Goal: Book appointment/travel/reservation

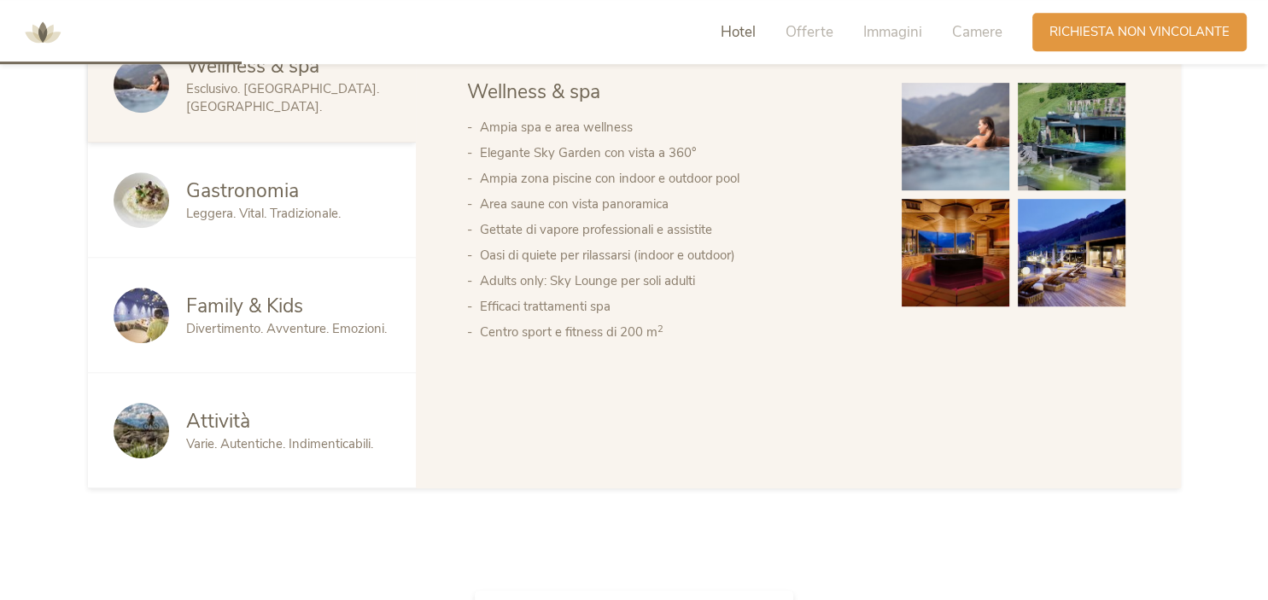
scroll to position [992, 0]
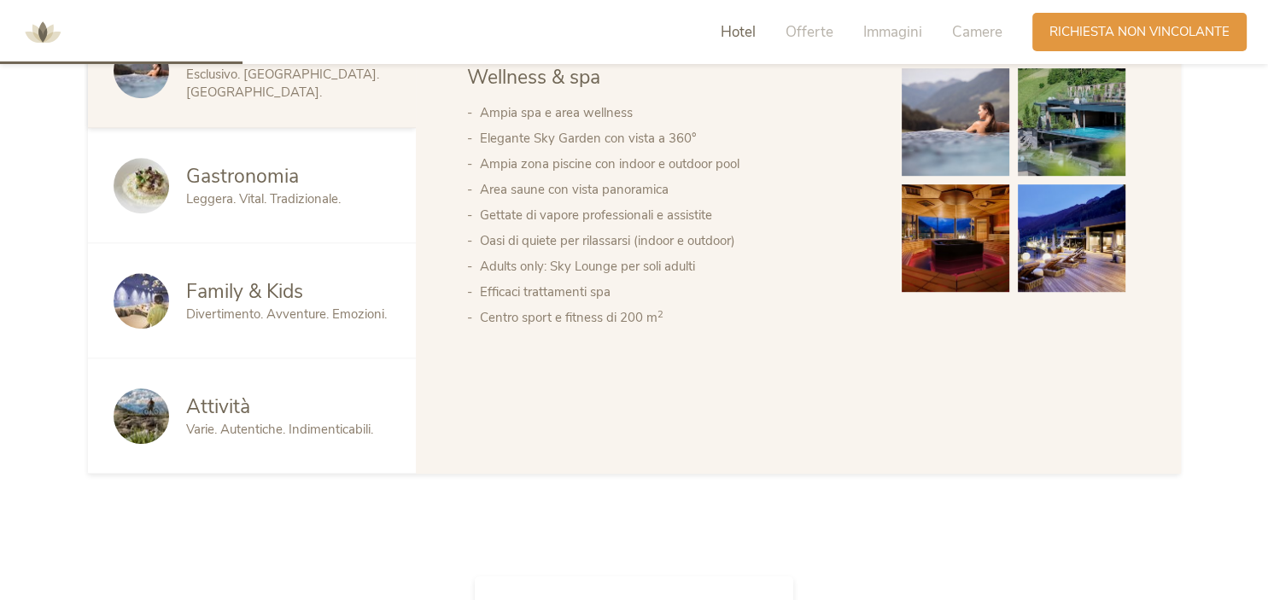
click at [371, 311] on span "Divertimento. Avventure. Emozioni." at bounding box center [286, 314] width 201 height 17
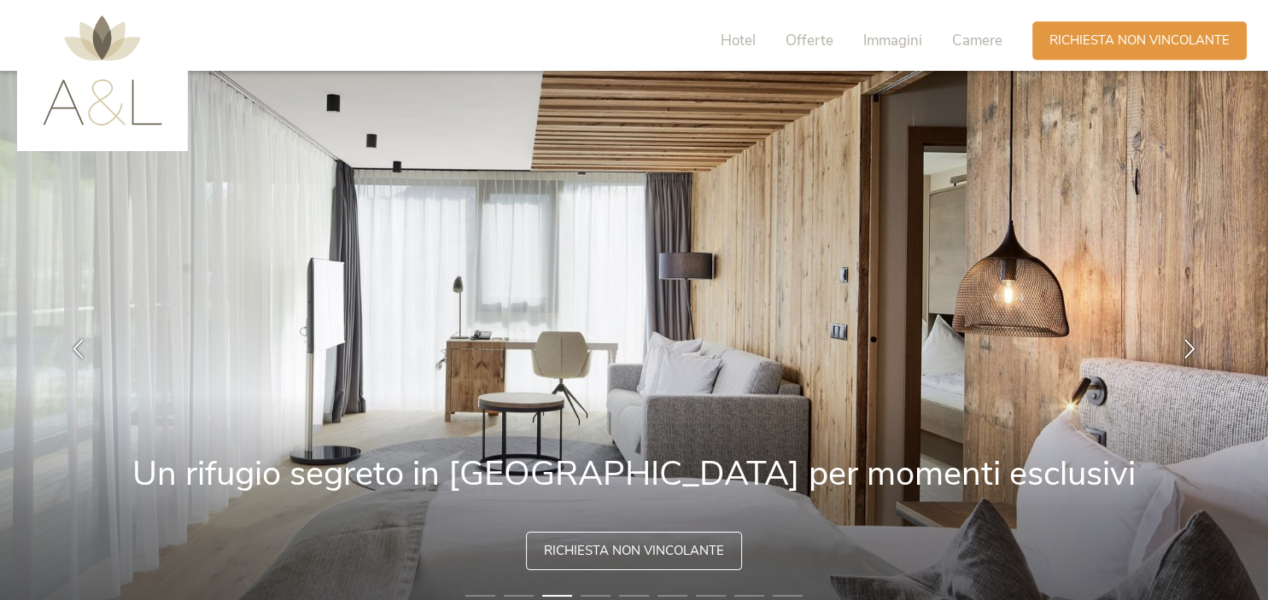
scroll to position [0, 0]
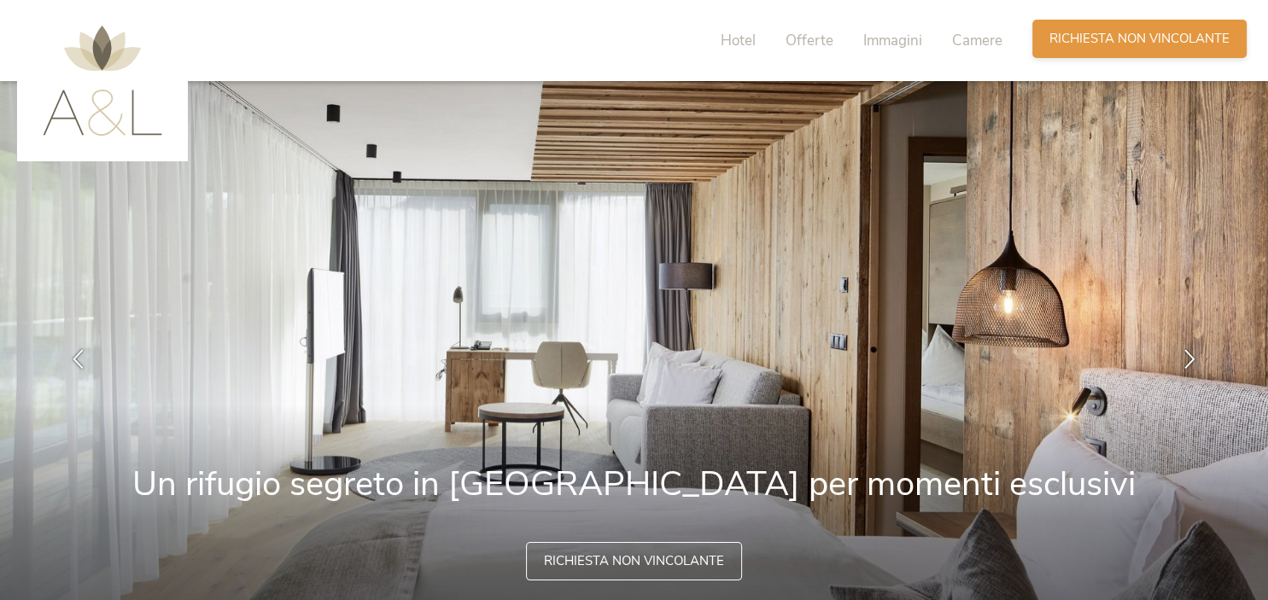
click at [1109, 32] on span "Richiesta non vincolante" at bounding box center [1140, 39] width 180 height 18
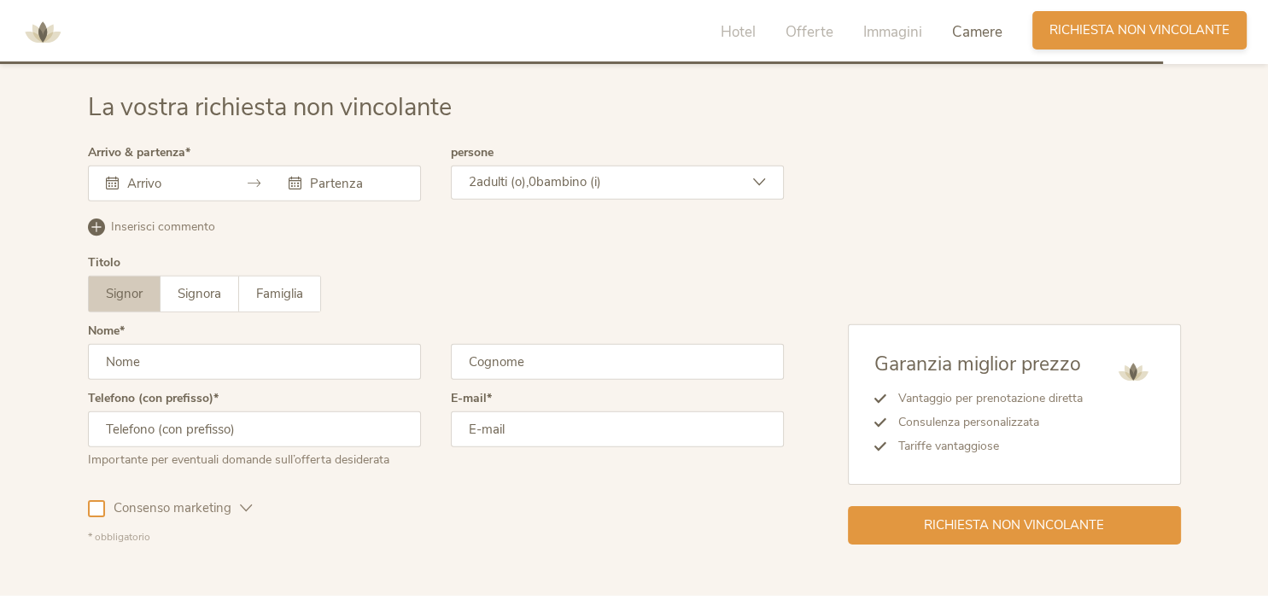
scroll to position [5069, 0]
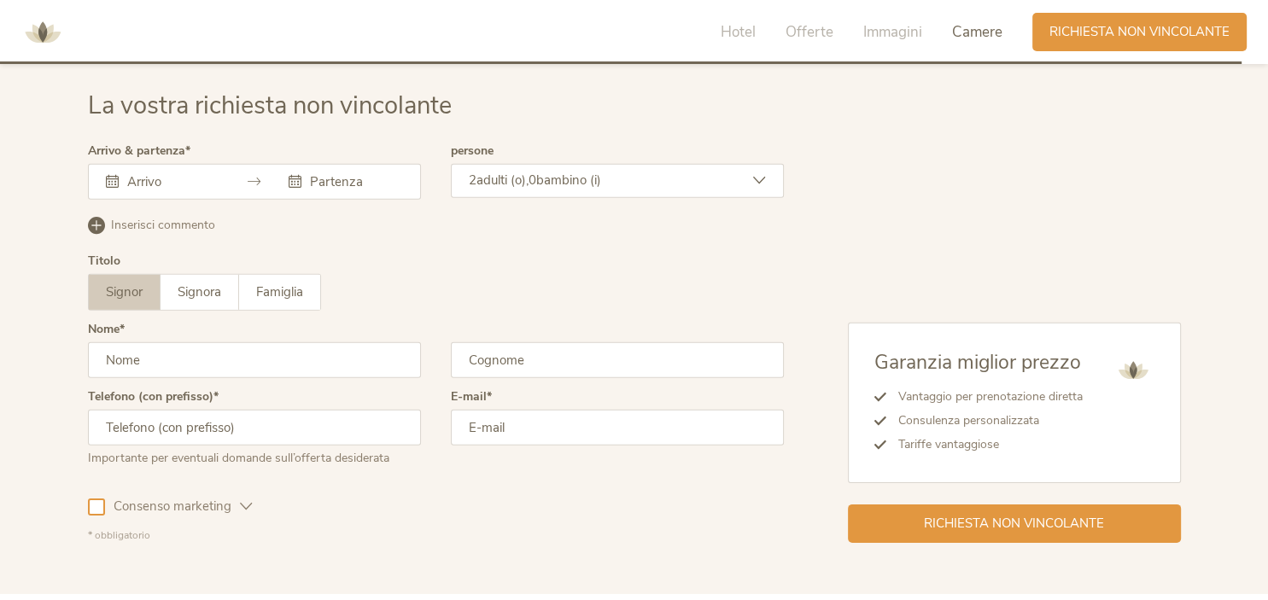
click at [150, 178] on input "text" at bounding box center [171, 181] width 97 height 17
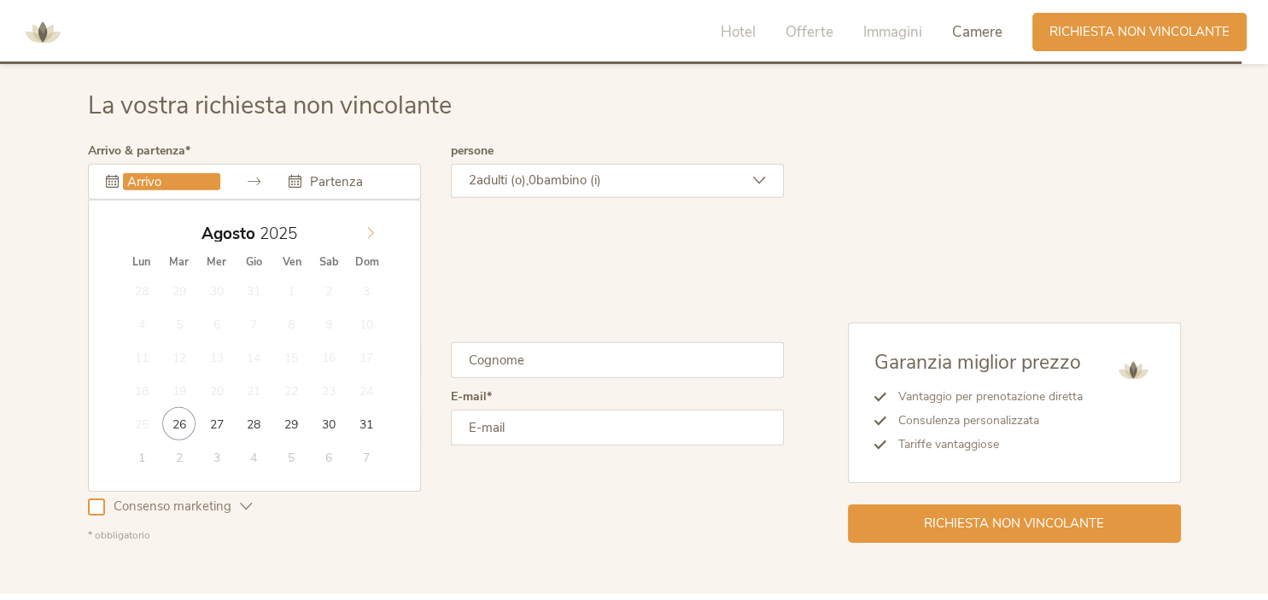
click at [361, 233] on span at bounding box center [370, 230] width 29 height 24
click at [361, 232] on span at bounding box center [370, 230] width 29 height 24
type input "2026"
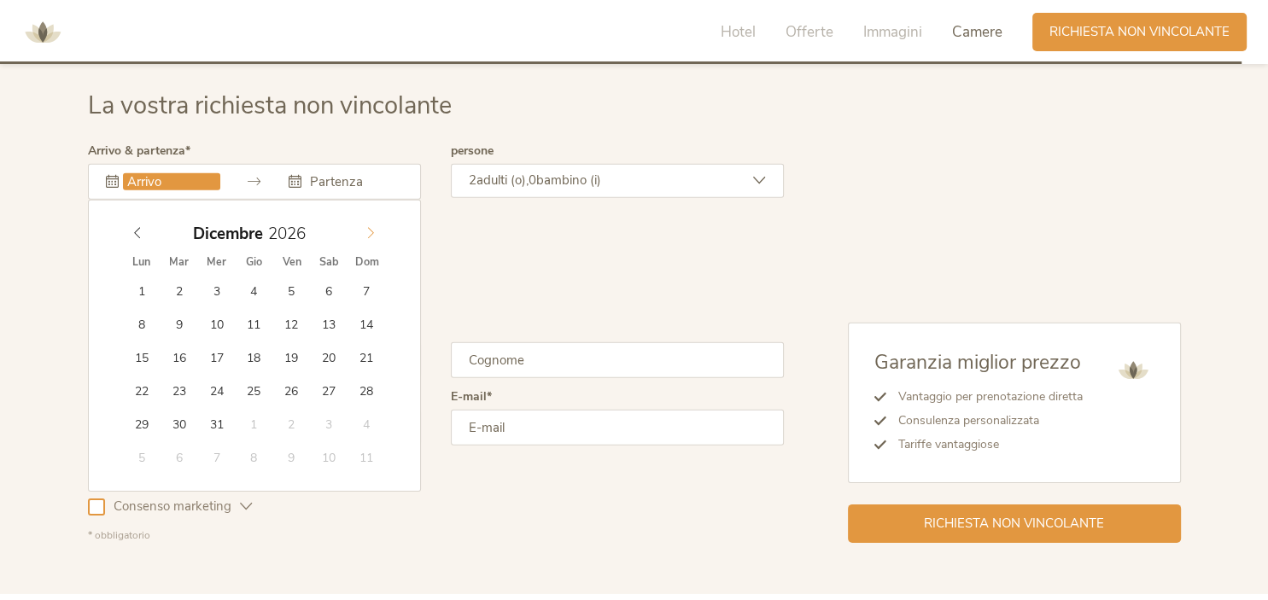
click at [361, 231] on span at bounding box center [370, 230] width 29 height 24
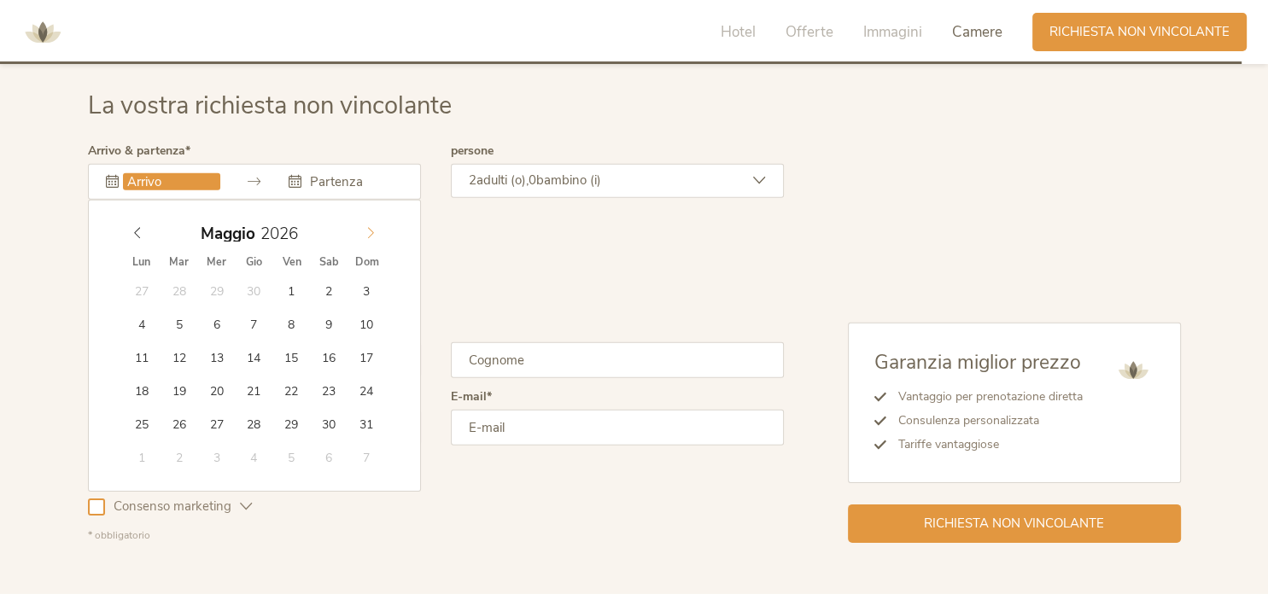
click at [361, 231] on span at bounding box center [370, 230] width 29 height 24
type input "[DATE]"
type input "2026"
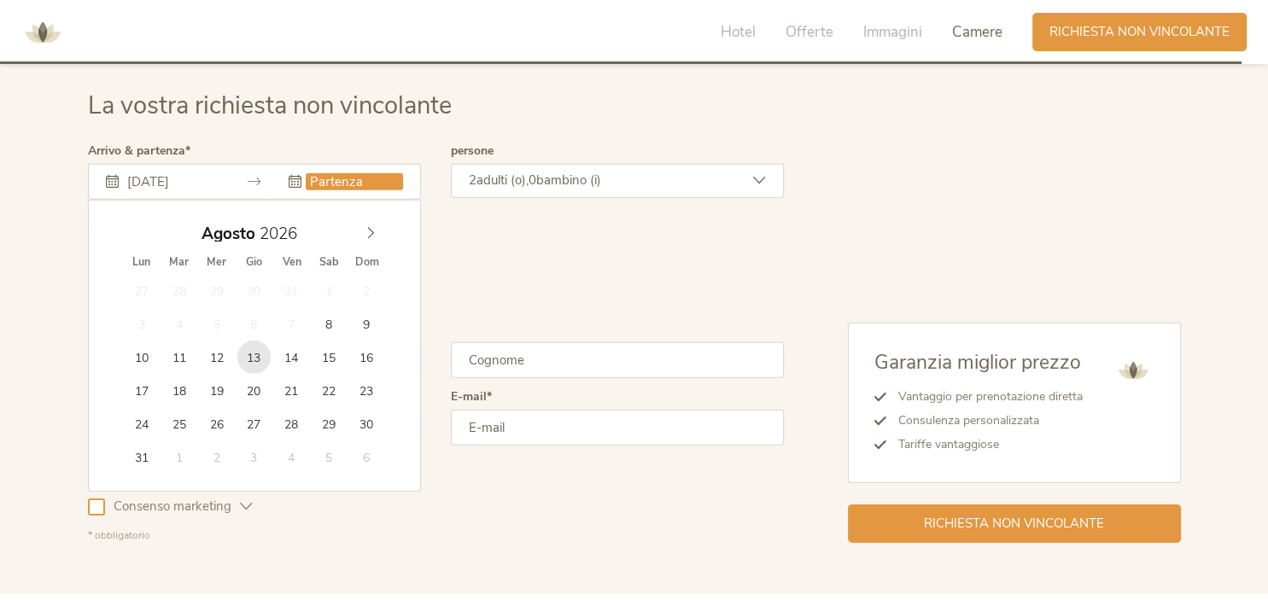
type input "[DATE]"
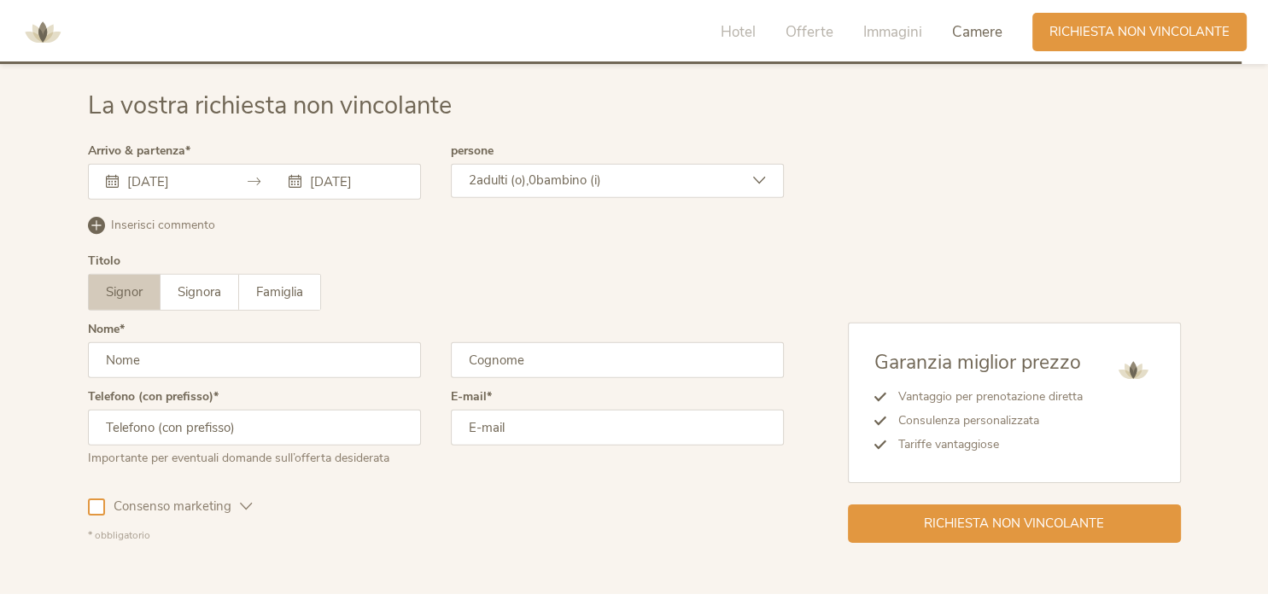
click at [545, 184] on span "bambino (i)" at bounding box center [568, 180] width 65 height 17
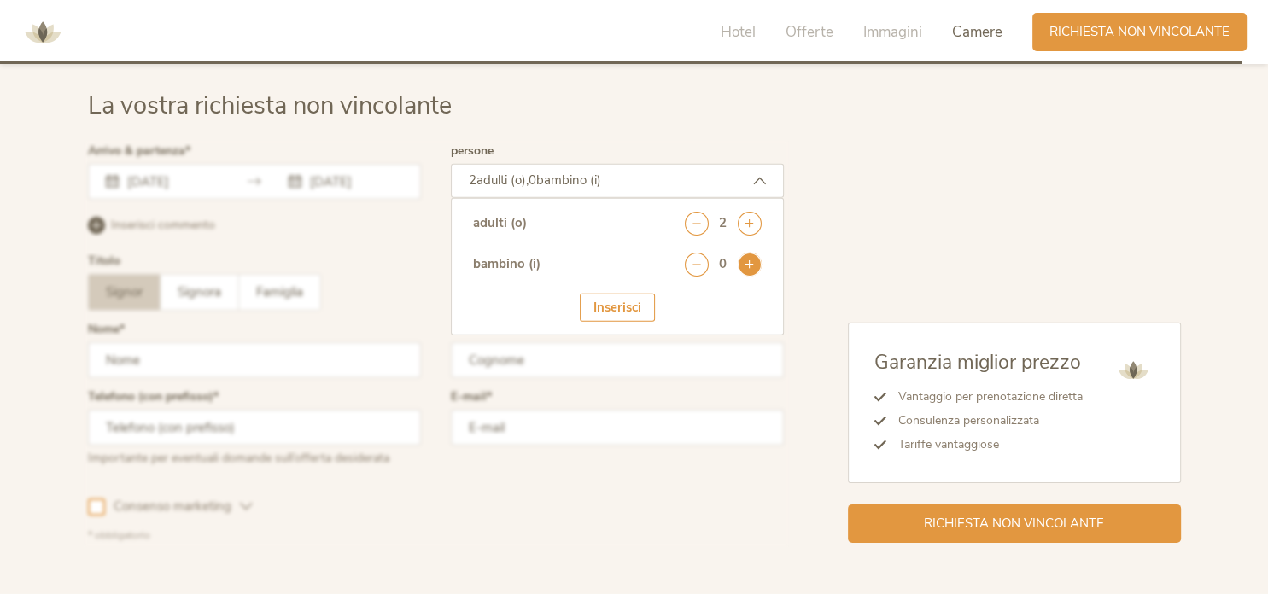
click at [744, 262] on icon at bounding box center [750, 265] width 24 height 24
click at [745, 262] on icon at bounding box center [750, 265] width 24 height 24
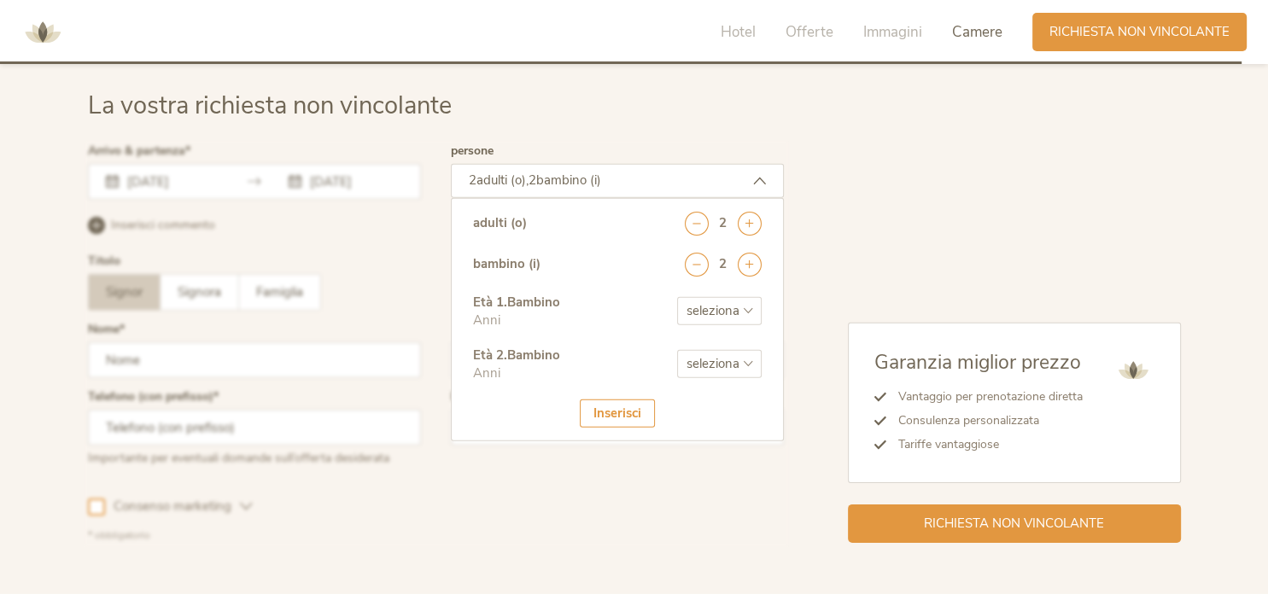
click at [677, 297] on select "seleziona 0 1 2 3 4 5 6 7 8 9 10 11 12 13 14 15 16 17" at bounding box center [719, 311] width 85 height 28
select select "1"
click option "1" at bounding box center [0, 0] width 0 height 0
click at [677, 350] on select "seleziona 0 1 2 3 4 5 6 7 8 9 10 11 12 13 14 15 16 17" at bounding box center [719, 364] width 85 height 28
select select "6"
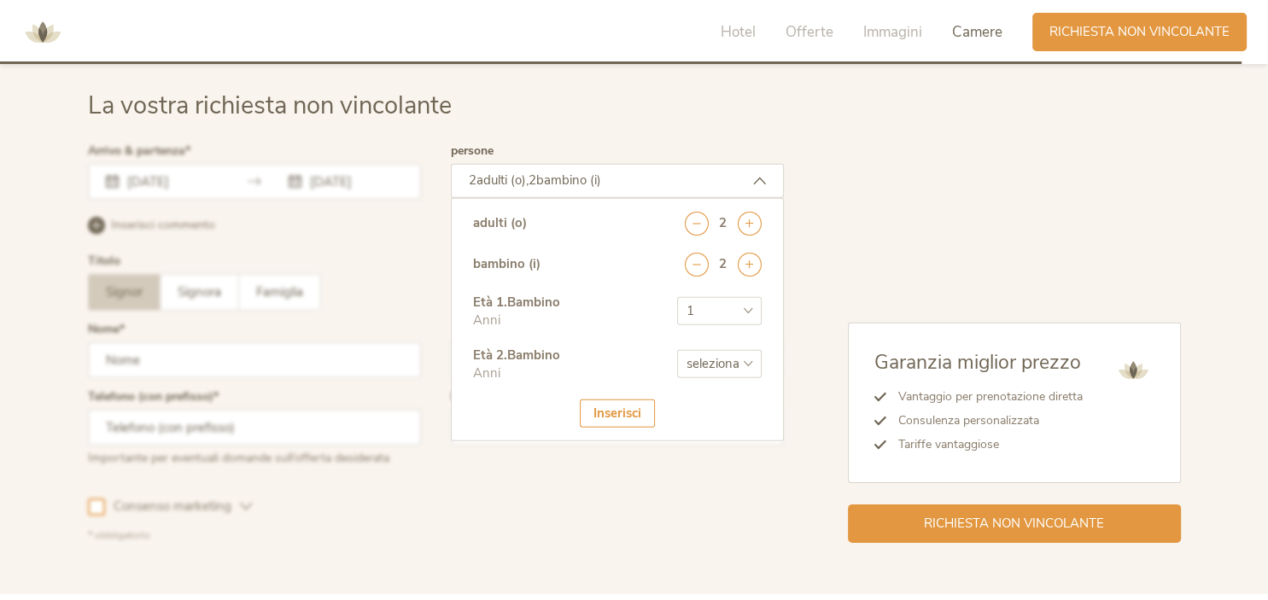
click option "6" at bounding box center [0, 0] width 0 height 0
click at [589, 415] on div "Inserisci" at bounding box center [617, 414] width 75 height 28
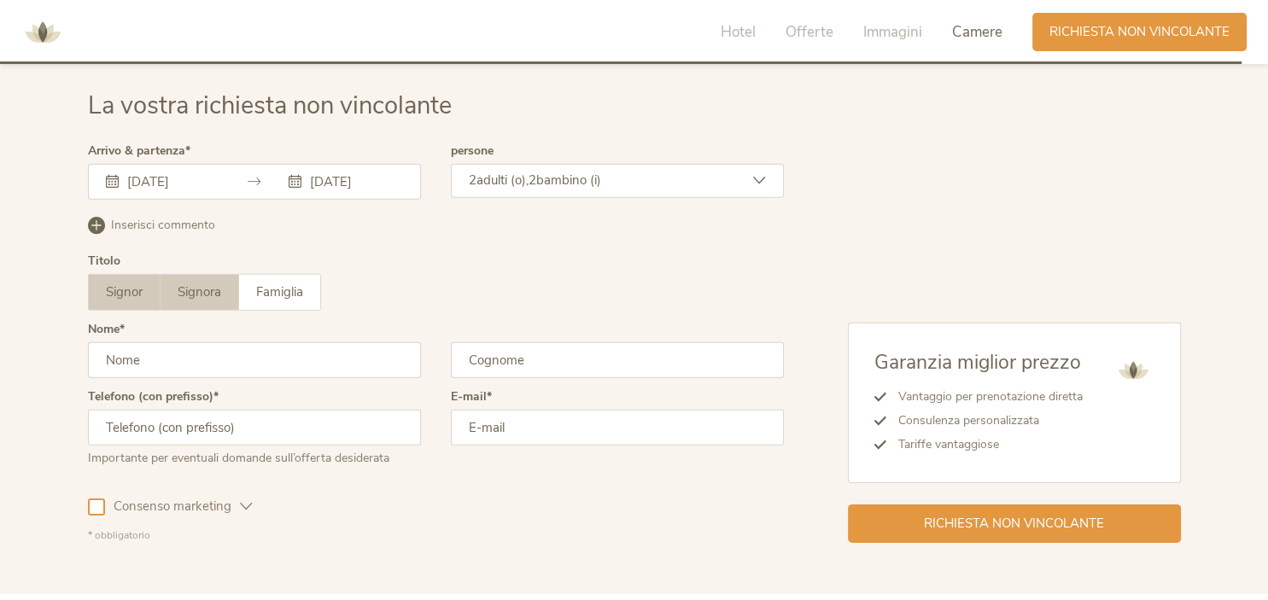
click at [190, 287] on span "Signora" at bounding box center [200, 292] width 44 height 17
click at [197, 367] on input "text" at bounding box center [254, 360] width 333 height 36
click at [258, 284] on span "Famiglia" at bounding box center [279, 292] width 47 height 17
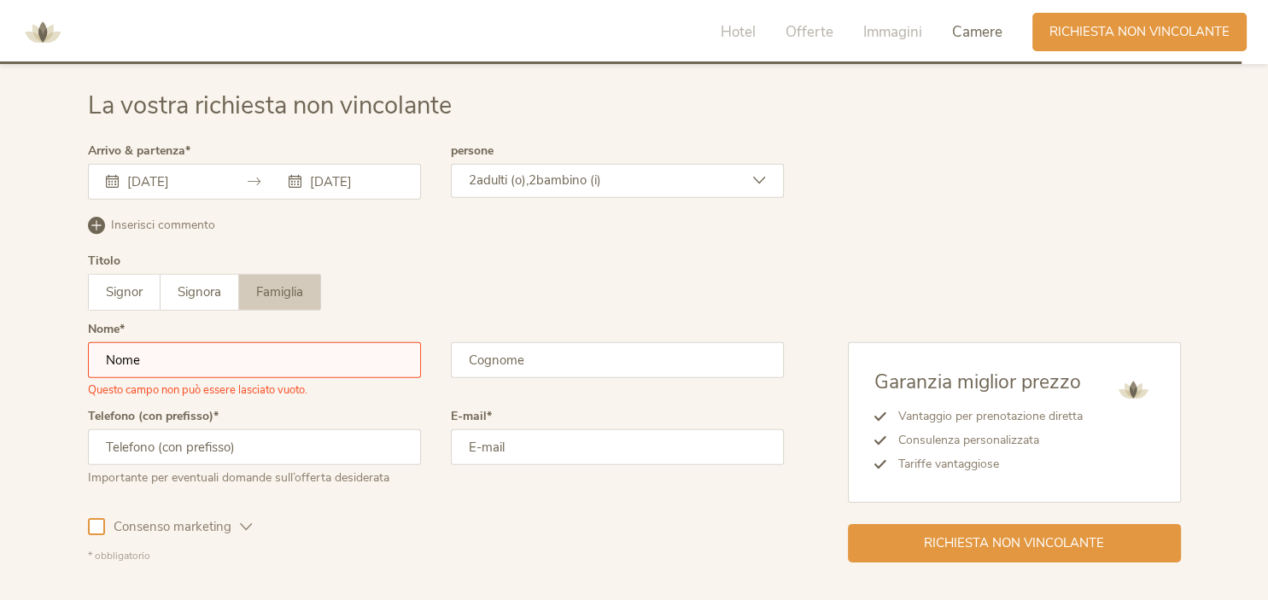
click at [225, 354] on input "text" at bounding box center [254, 360] width 333 height 36
click at [506, 359] on input "text" at bounding box center [617, 360] width 333 height 36
type input "[PERSON_NAME]"
click at [295, 439] on input "text" at bounding box center [254, 448] width 333 height 36
click at [518, 443] on input "email" at bounding box center [617, 448] width 333 height 36
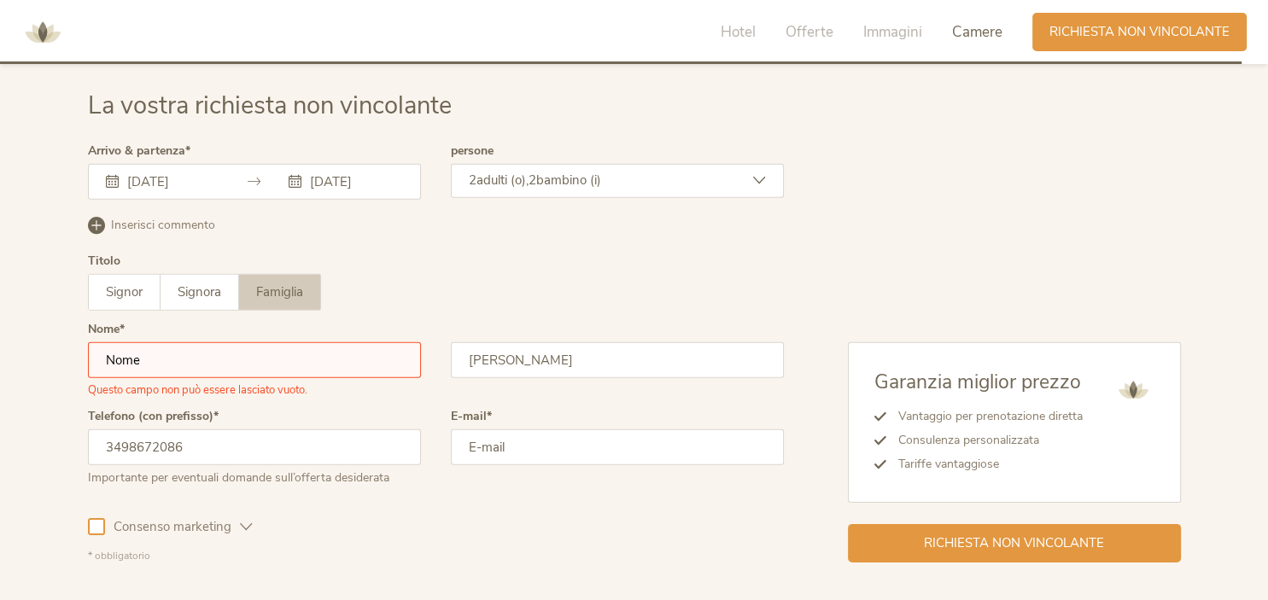
click at [104, 448] on input "3498672086" at bounding box center [254, 448] width 333 height 36
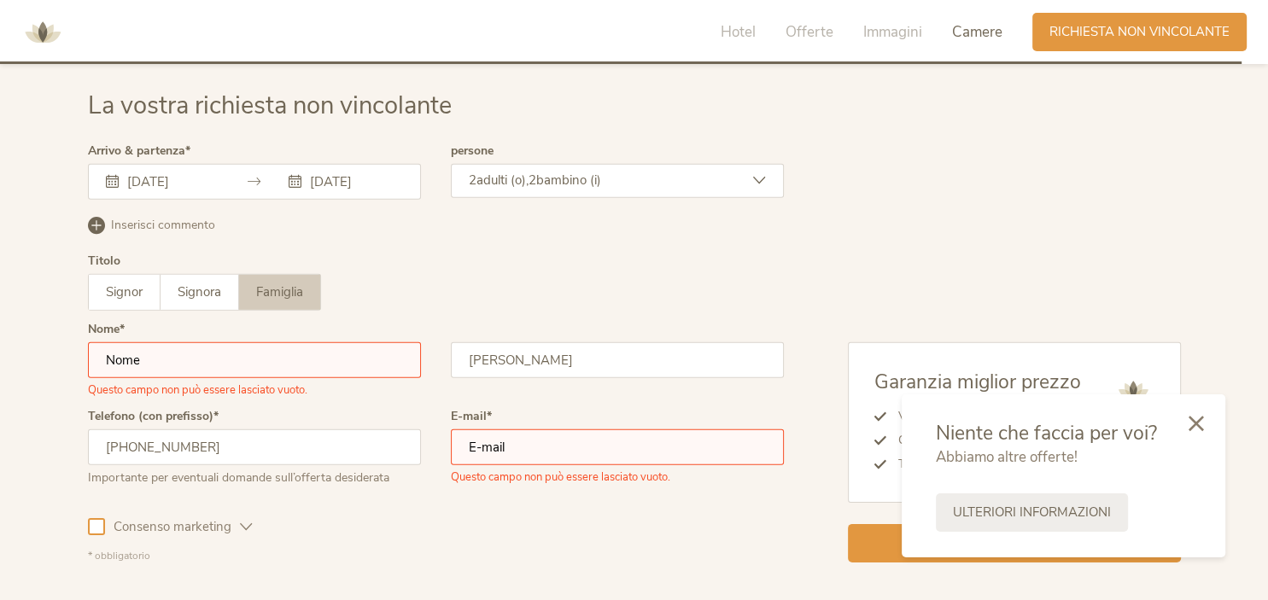
type input "[PHONE_NUMBER]"
type input "[PERSON_NAME]"
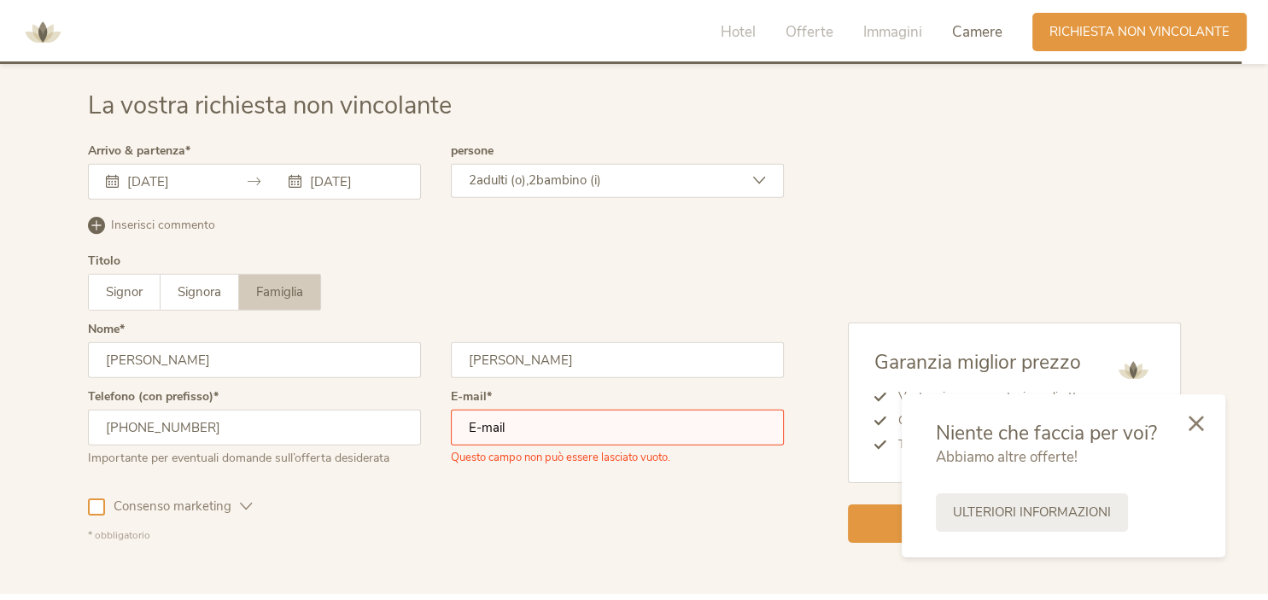
click at [541, 430] on input "email" at bounding box center [617, 428] width 333 height 36
drag, startPoint x: 541, startPoint y: 430, endPoint x: 371, endPoint y: 431, distance: 170.8
click at [451, 431] on input "email" at bounding box center [617, 428] width 333 height 36
type input "[EMAIL_ADDRESS][DOMAIN_NAME]"
drag, startPoint x: 1197, startPoint y: 429, endPoint x: 1176, endPoint y: 436, distance: 22.7
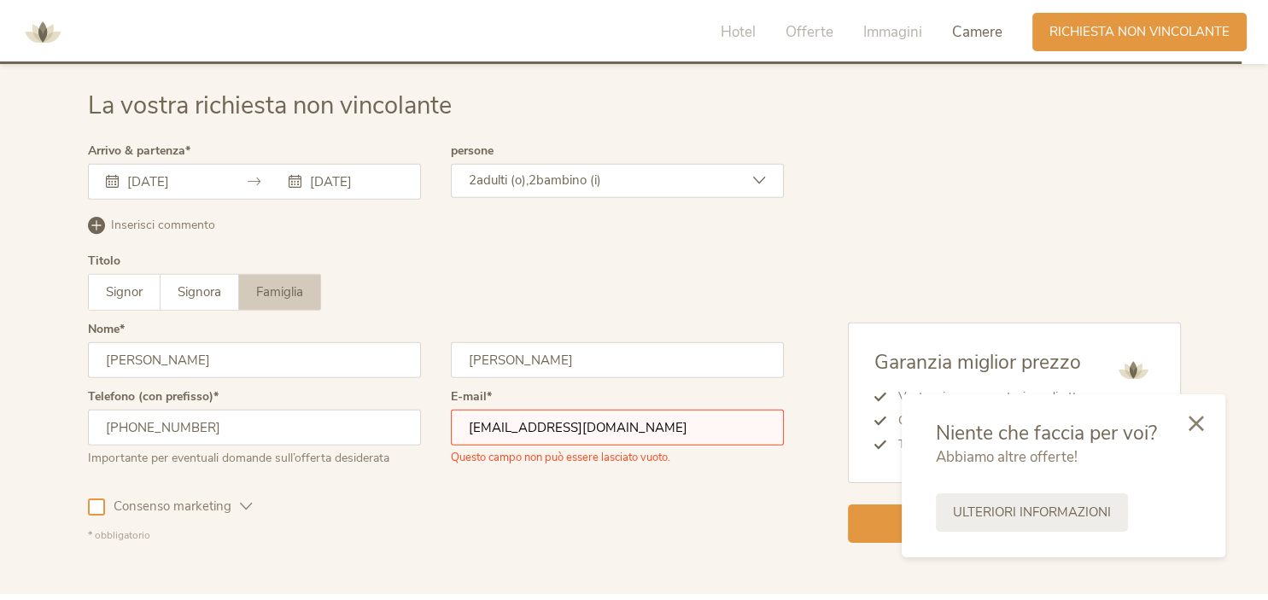
click at [1197, 429] on icon at bounding box center [1196, 423] width 15 height 15
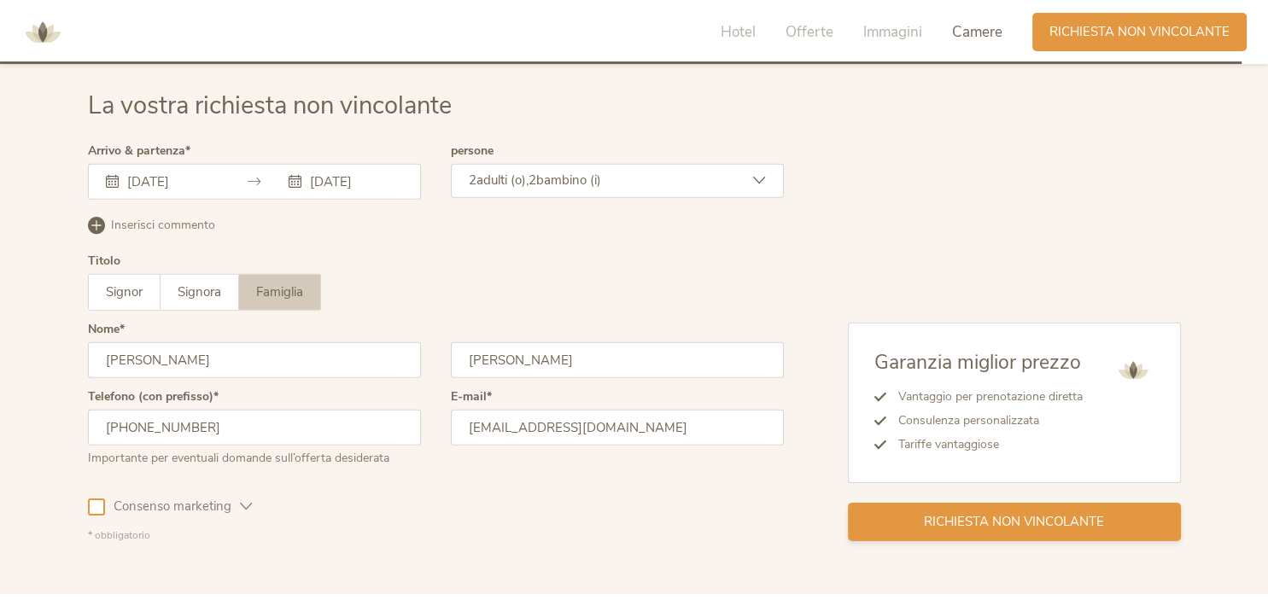
click at [972, 518] on span "Richiesta non vincolante" at bounding box center [1014, 522] width 180 height 18
